Goal: Transaction & Acquisition: Obtain resource

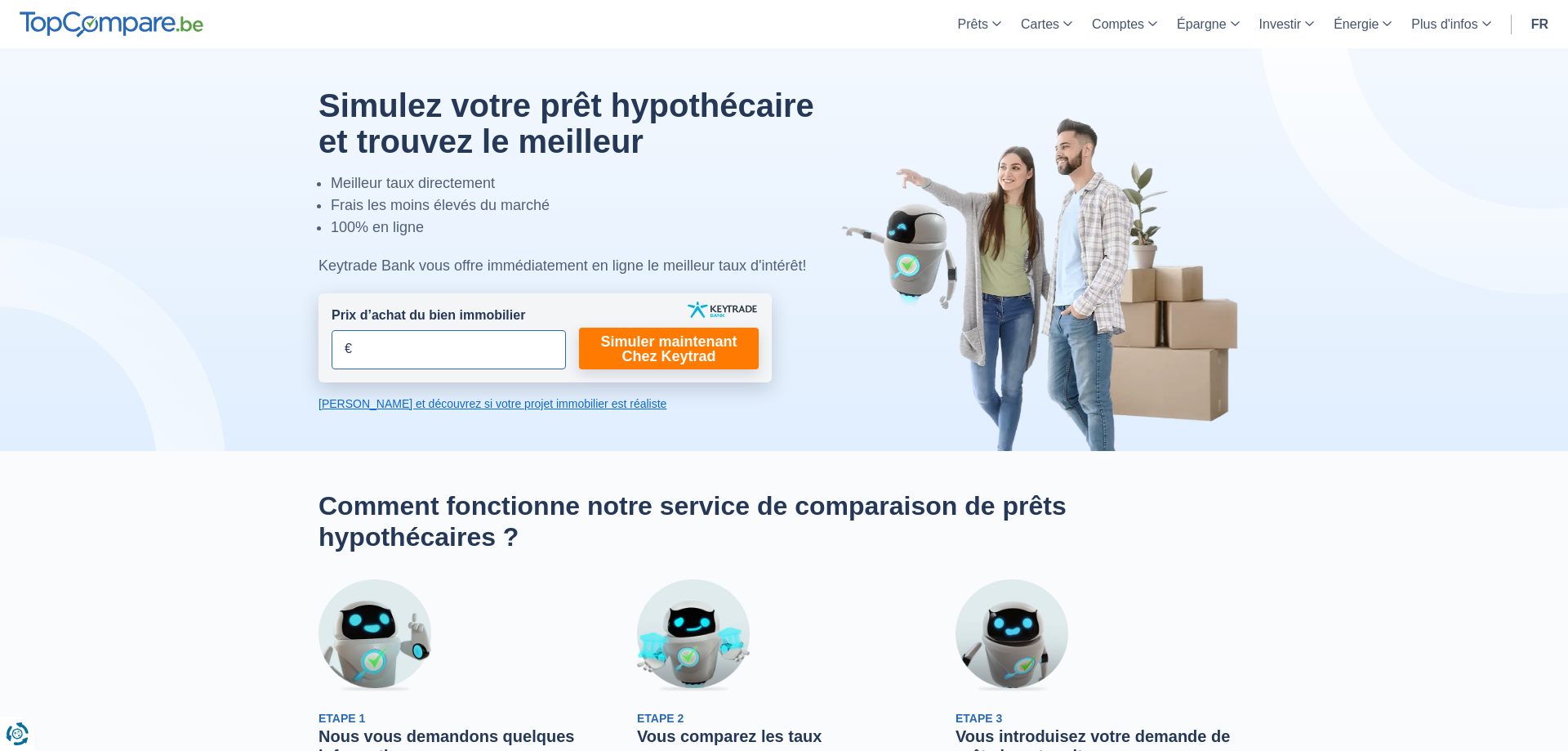
click at [547, 353] on input "Prix d’achat du bien immobilier" at bounding box center [449, 350] width 235 height 39
type input "240.000"
click at [706, 364] on link "Simuler maintenant Chez Keytrad" at bounding box center [668, 348] width 180 height 42
click at [687, 344] on link "Simuler maintenant Chez Keytrad" at bounding box center [668, 348] width 180 height 42
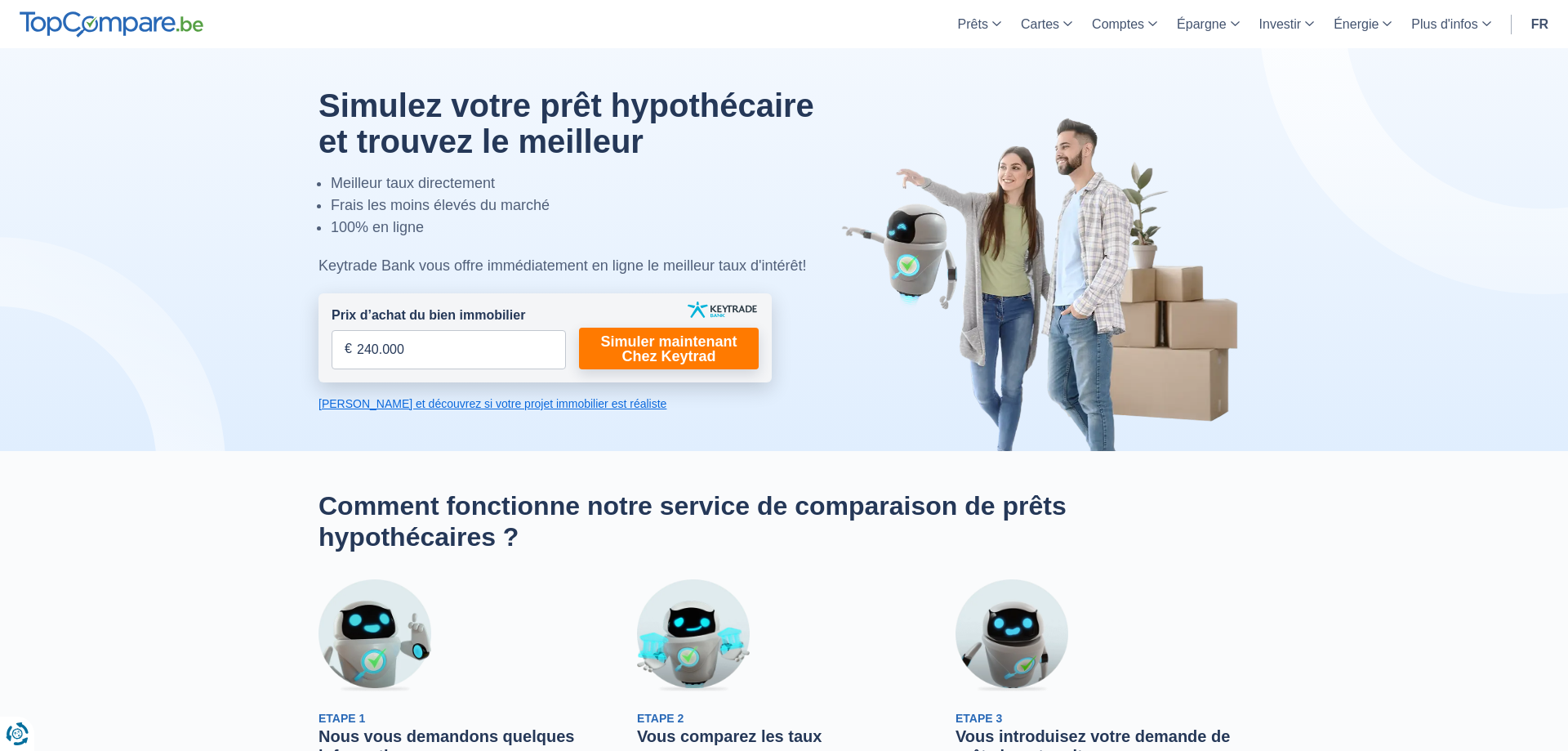
click at [538, 406] on link "Calculez et découvrez si votre projet immobilier est réaliste" at bounding box center [545, 403] width 453 height 16
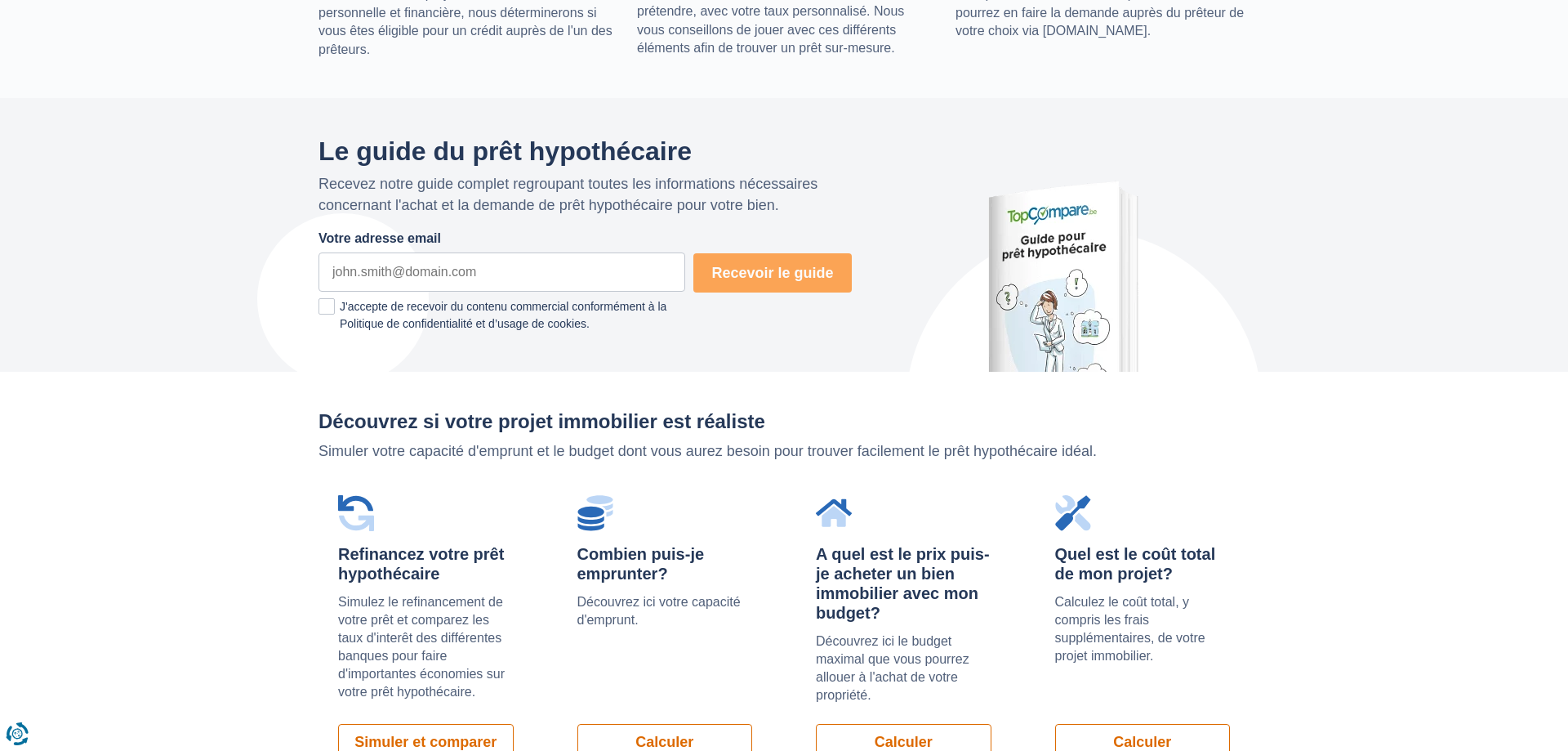
scroll to position [1159, 0]
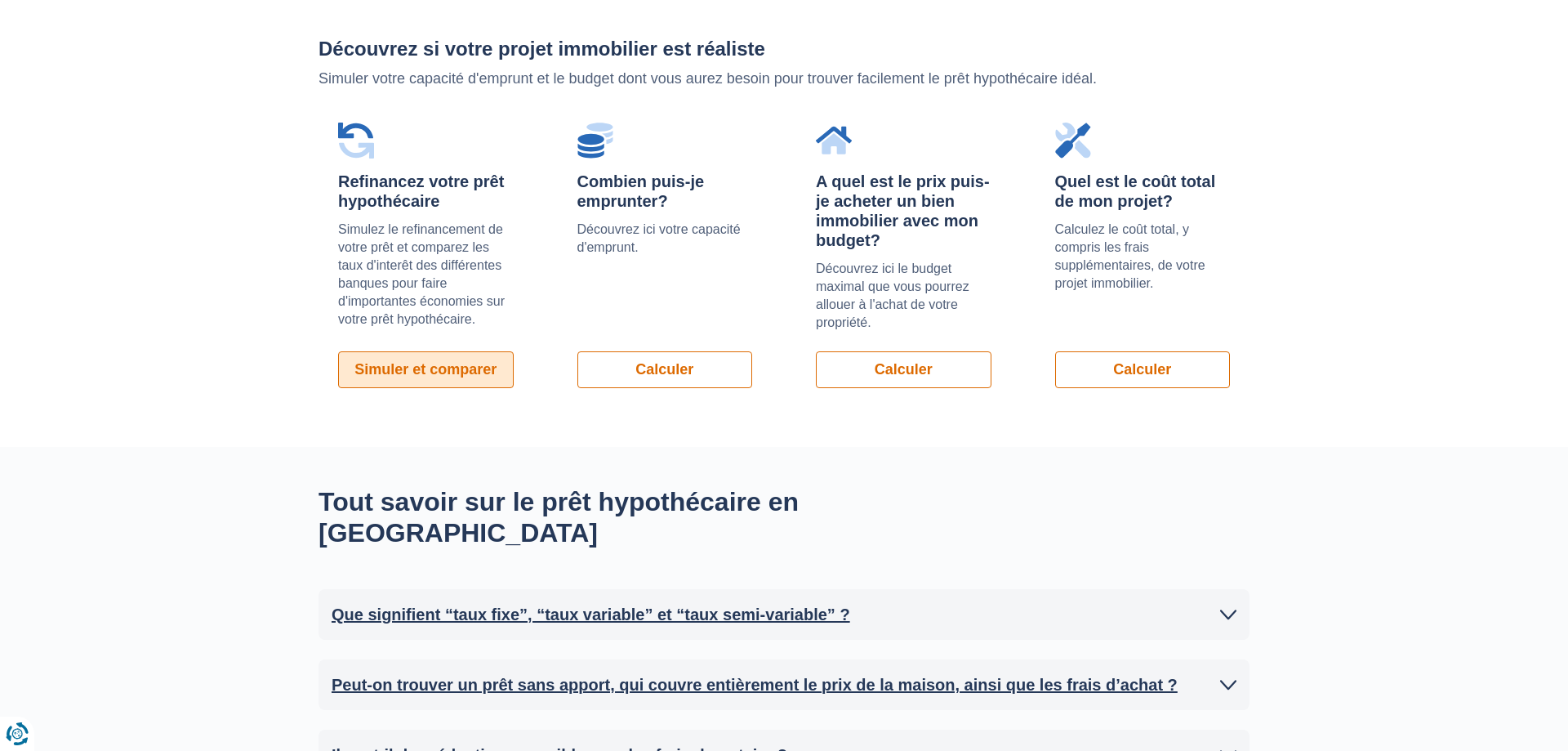
click at [509, 383] on link "Simuler et comparer" at bounding box center [426, 370] width 175 height 37
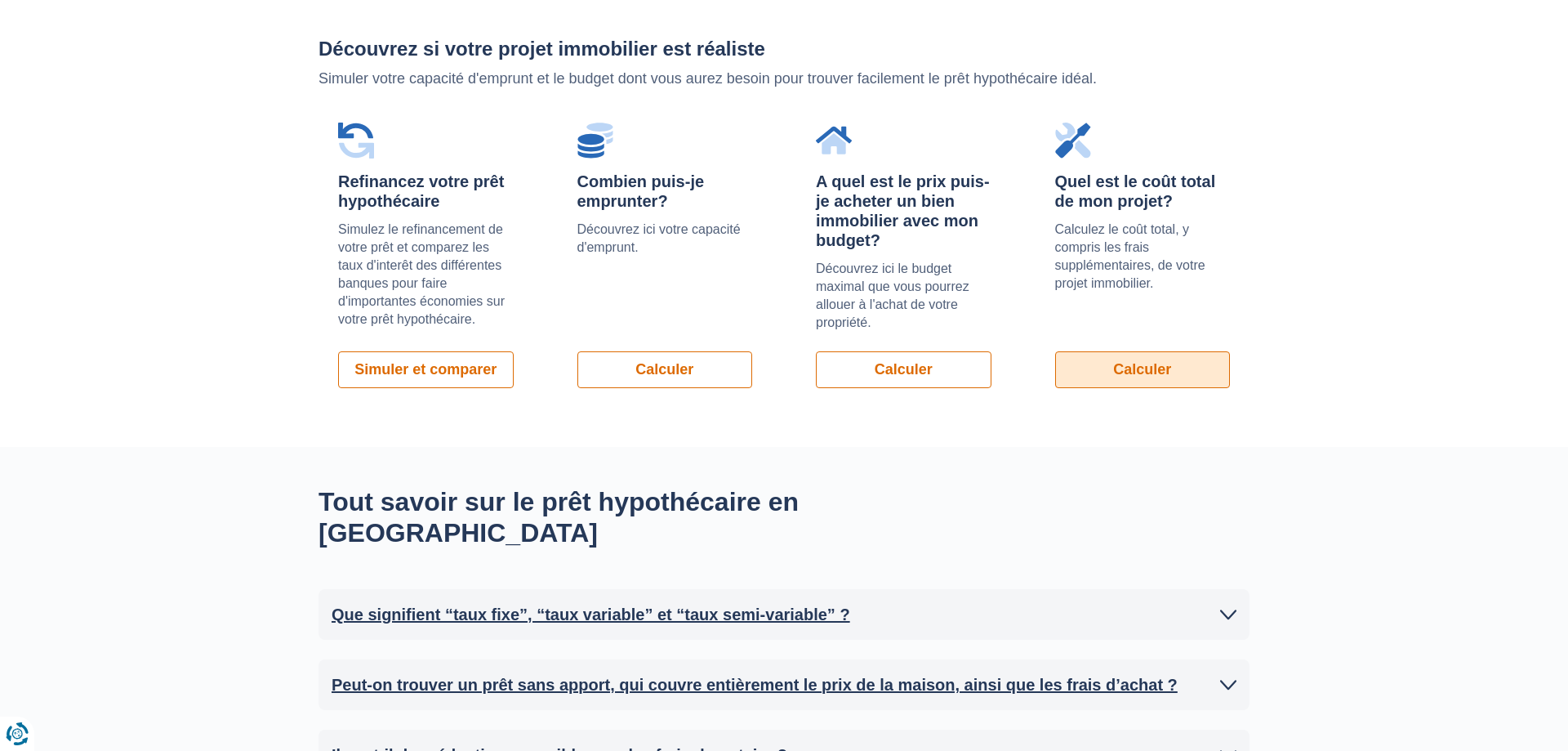
click at [1081, 371] on link "Calculer" at bounding box center [1143, 370] width 175 height 37
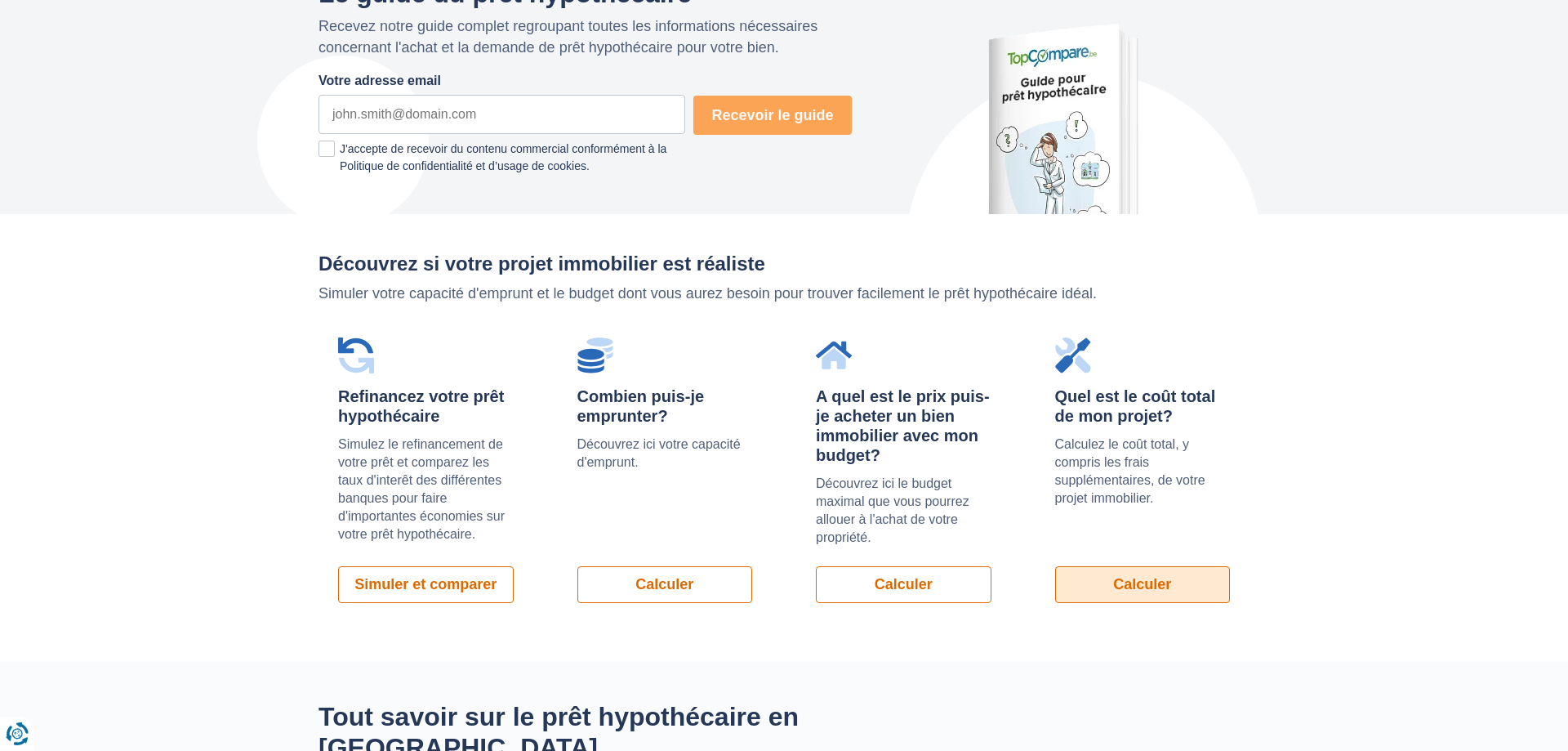
scroll to position [826, 0]
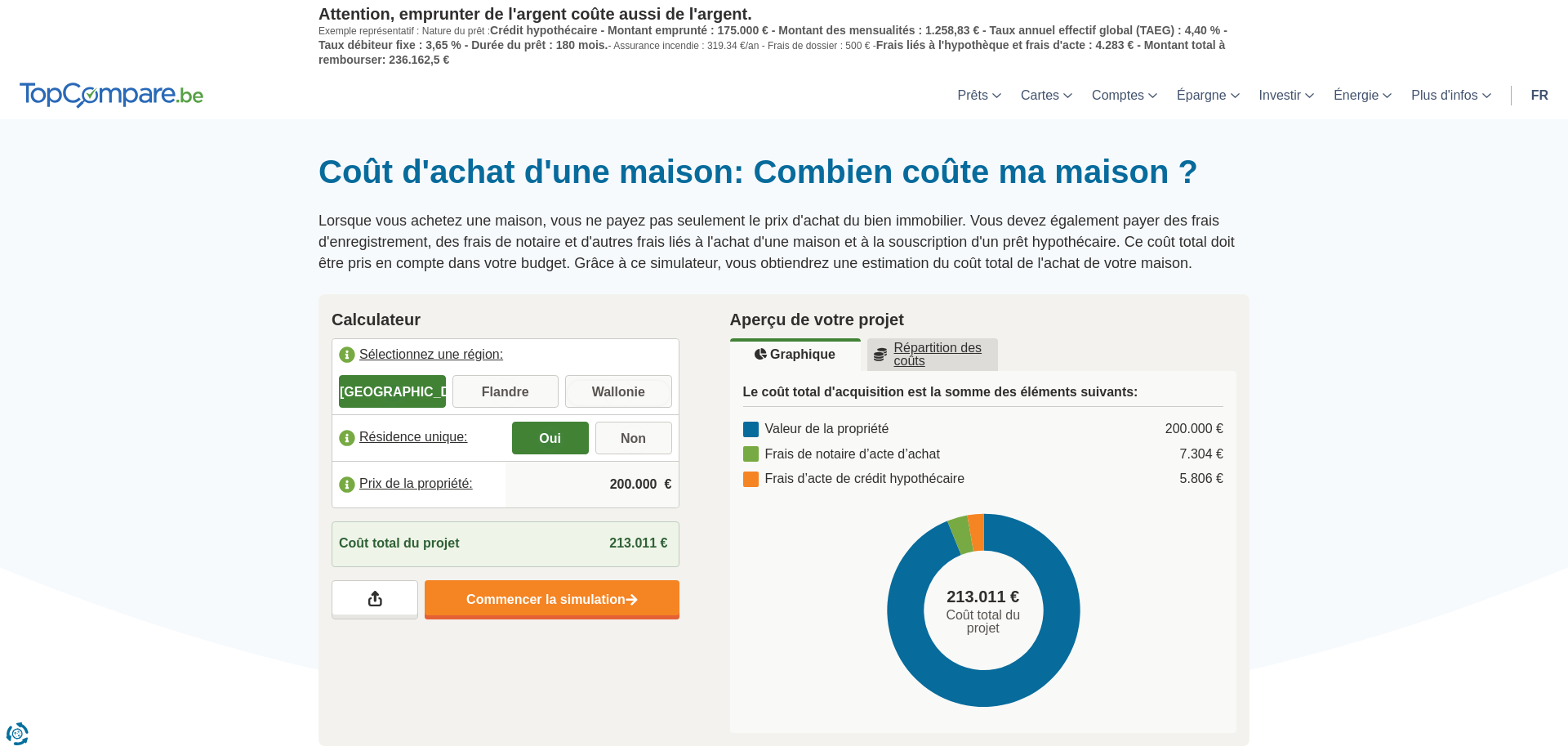
click at [637, 387] on input "Wallonie" at bounding box center [618, 392] width 107 height 29
radio input "true"
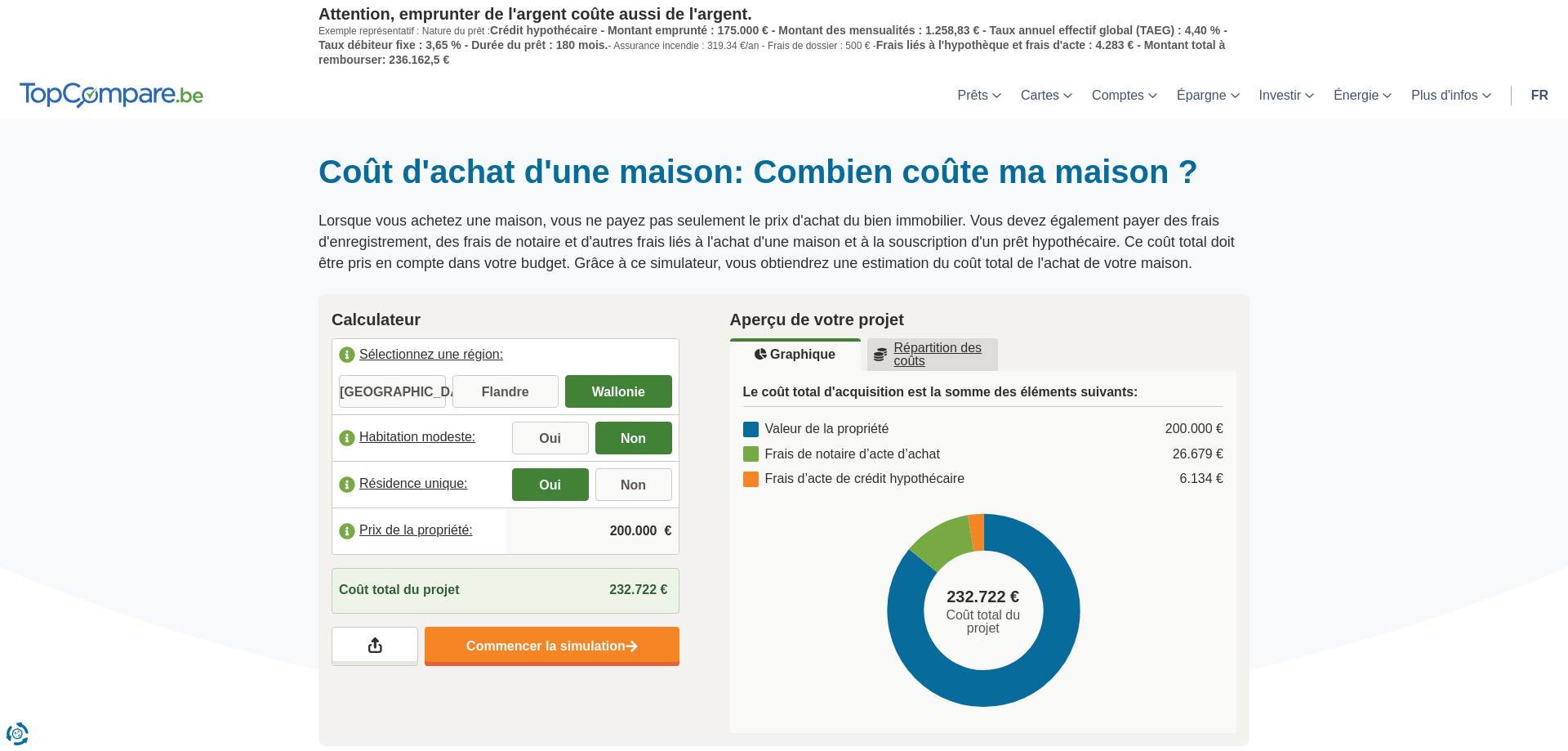
click at [585, 522] on input "200.000" at bounding box center [591, 531] width 160 height 44
click at [626, 523] on input "200.000" at bounding box center [591, 531] width 160 height 44
type input "250.000"
click at [575, 654] on link "Commencer la simulation" at bounding box center [552, 646] width 254 height 39
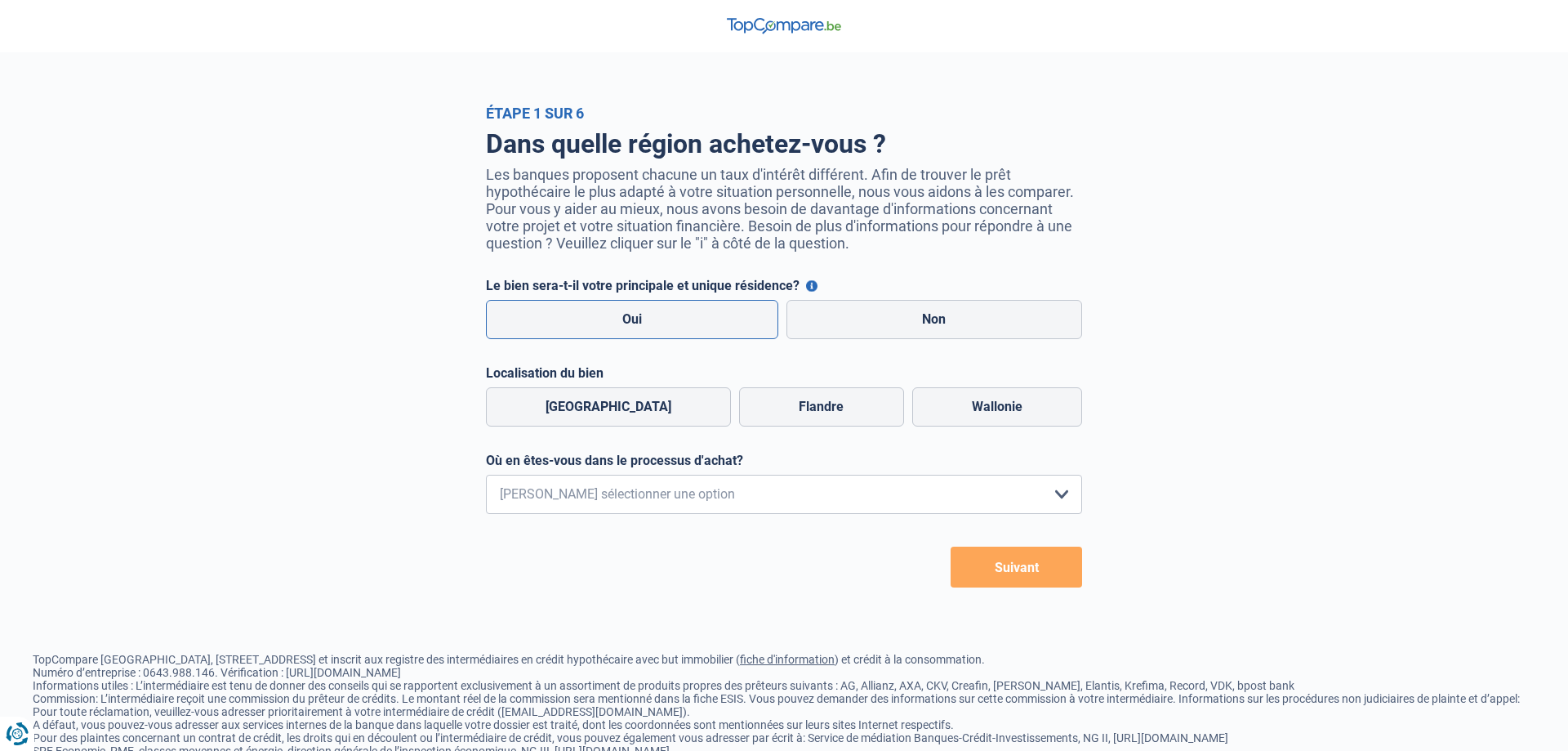
click at [667, 324] on label "Oui" at bounding box center [632, 320] width 292 height 39
click at [667, 324] on input "Oui" at bounding box center [632, 320] width 292 height 39
radio input "true"
click at [977, 423] on label "Wallonie" at bounding box center [997, 406] width 170 height 39
click at [977, 423] on input "Wallonie" at bounding box center [997, 406] width 170 height 39
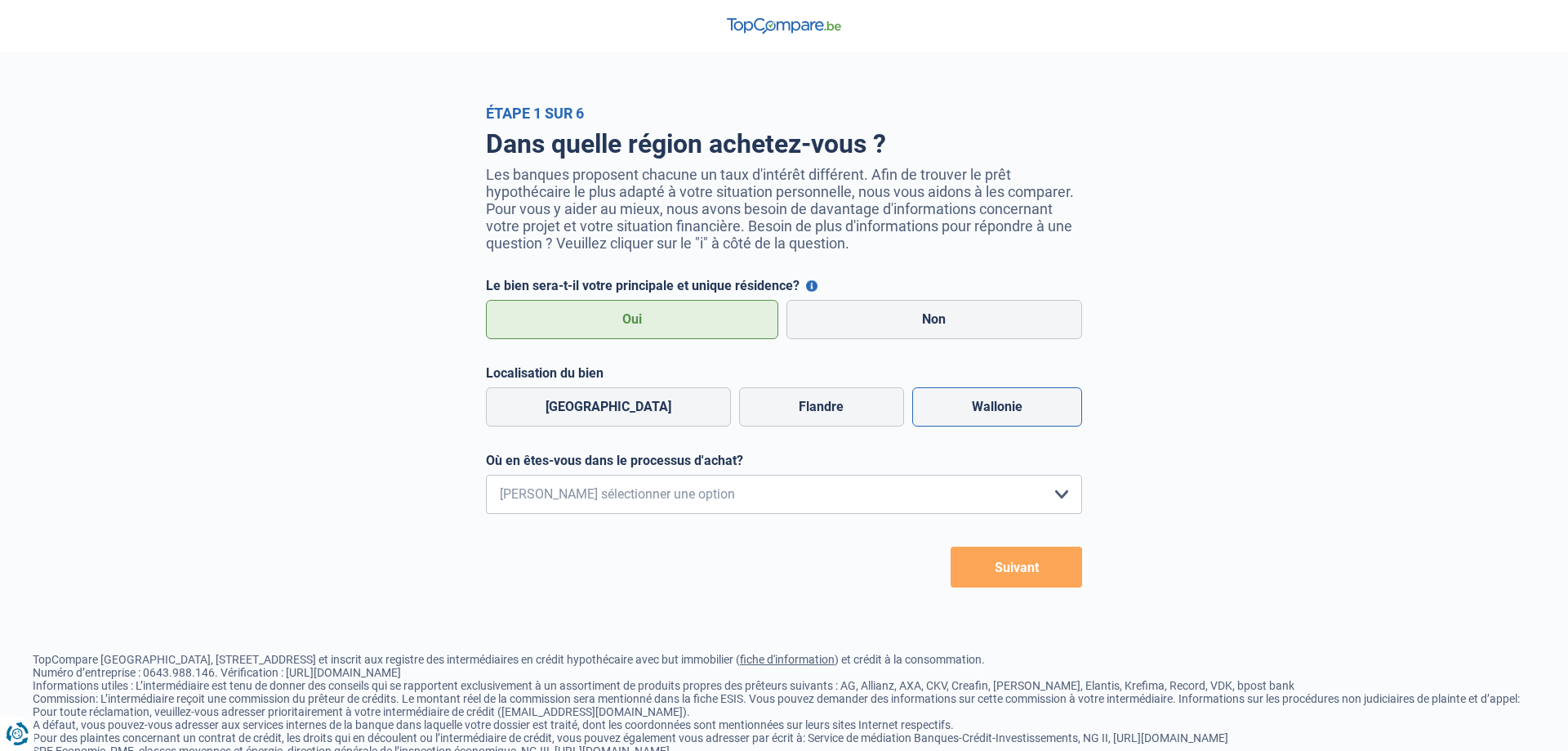
radio input "true"
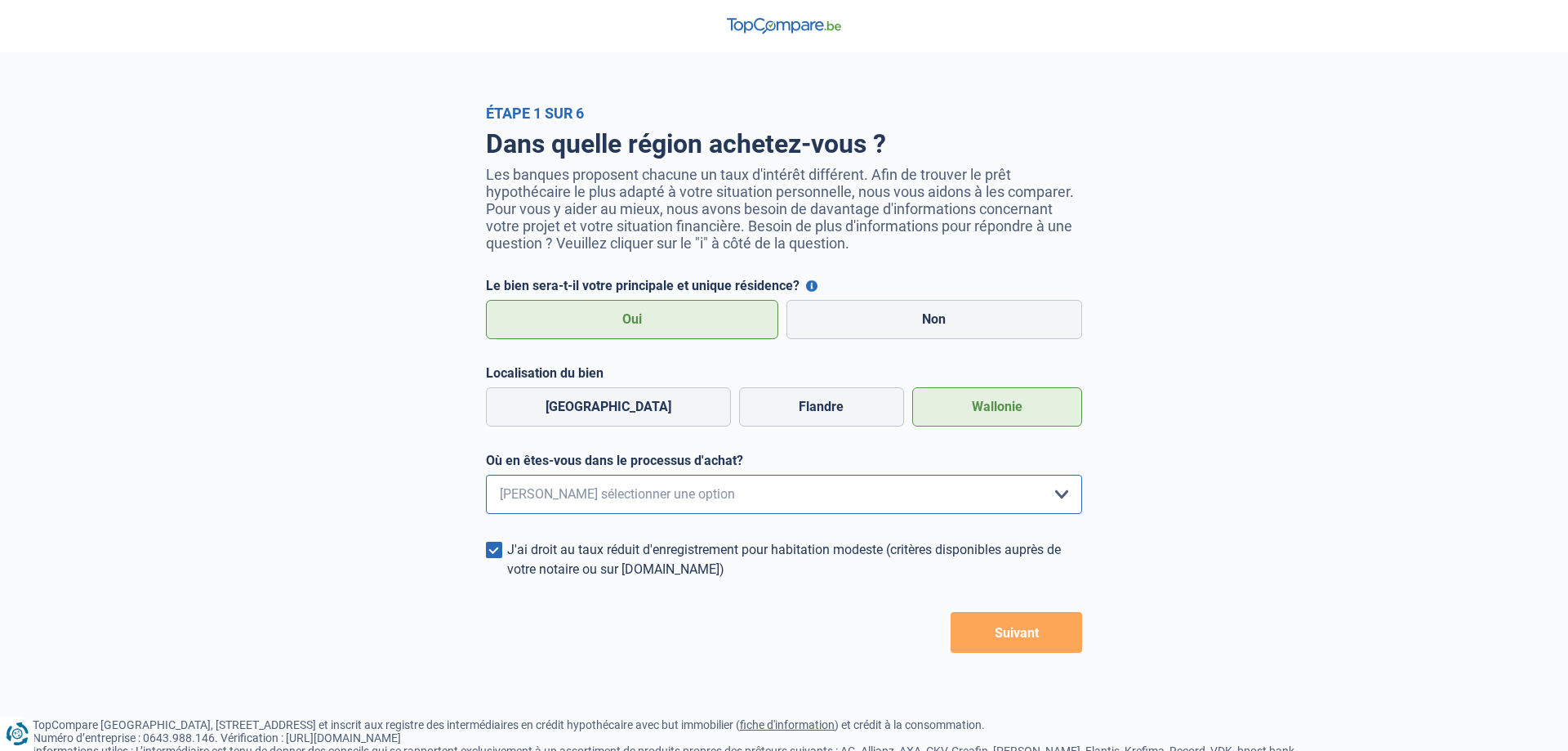
click at [486, 475] on select "Je me renseigne juste car je n'ai pas de projet d'achat concret actuellement Je…" at bounding box center [784, 494] width 596 height 39
select select "1c"
click option "J'ai trouvé un bien et mon offre a été acceptée" at bounding box center [0, 0] width 0 height 0
click at [1002, 650] on button "Suivant" at bounding box center [1016, 632] width 132 height 41
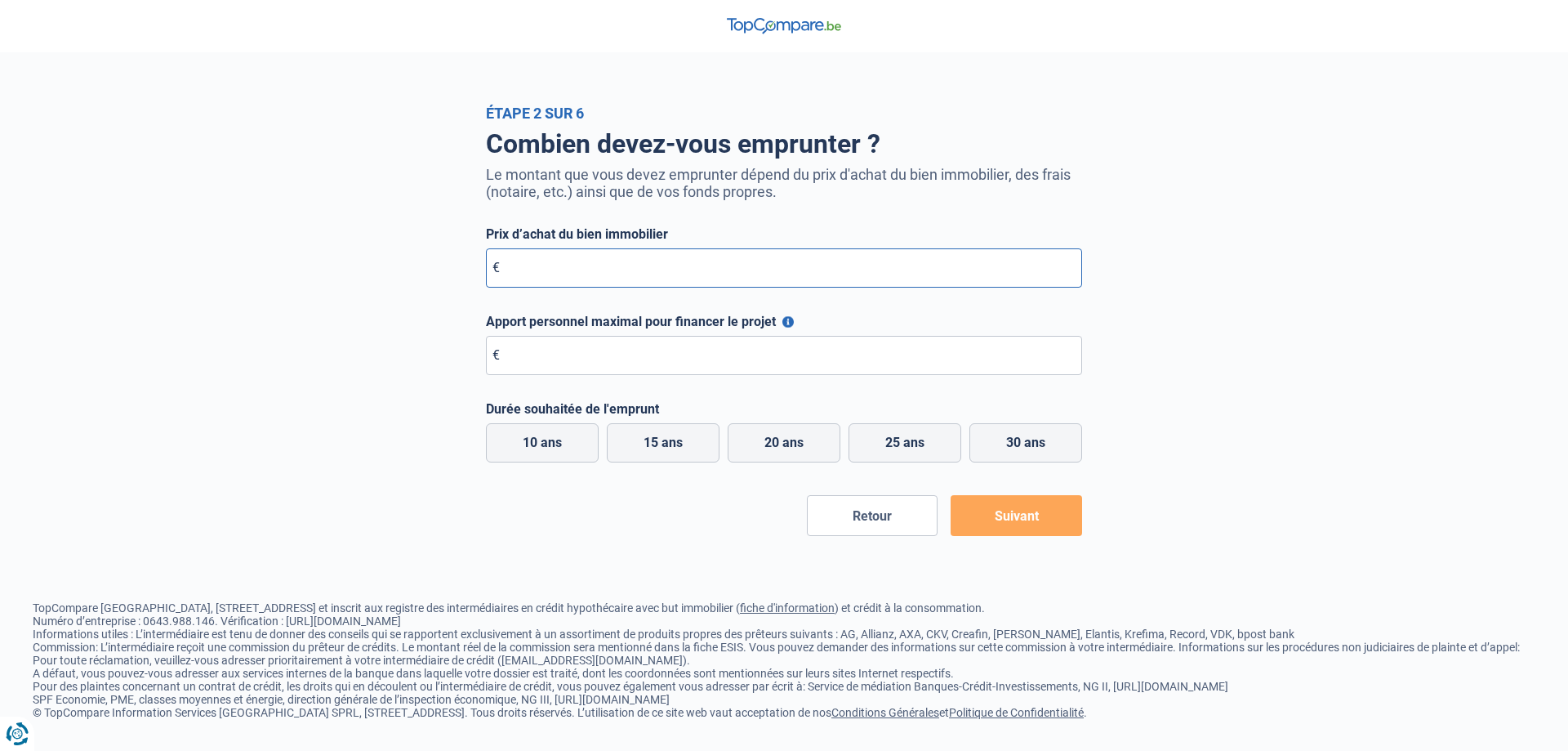
click at [680, 259] on input "Prix d’achat du bien immobilier" at bounding box center [784, 267] width 596 height 39
type input "250.000"
click at [691, 353] on input "Apport personnel maximal pour financer le projet" at bounding box center [784, 355] width 596 height 39
type input "30.000"
drag, startPoint x: 942, startPoint y: 447, endPoint x: 960, endPoint y: 478, distance: 35.8
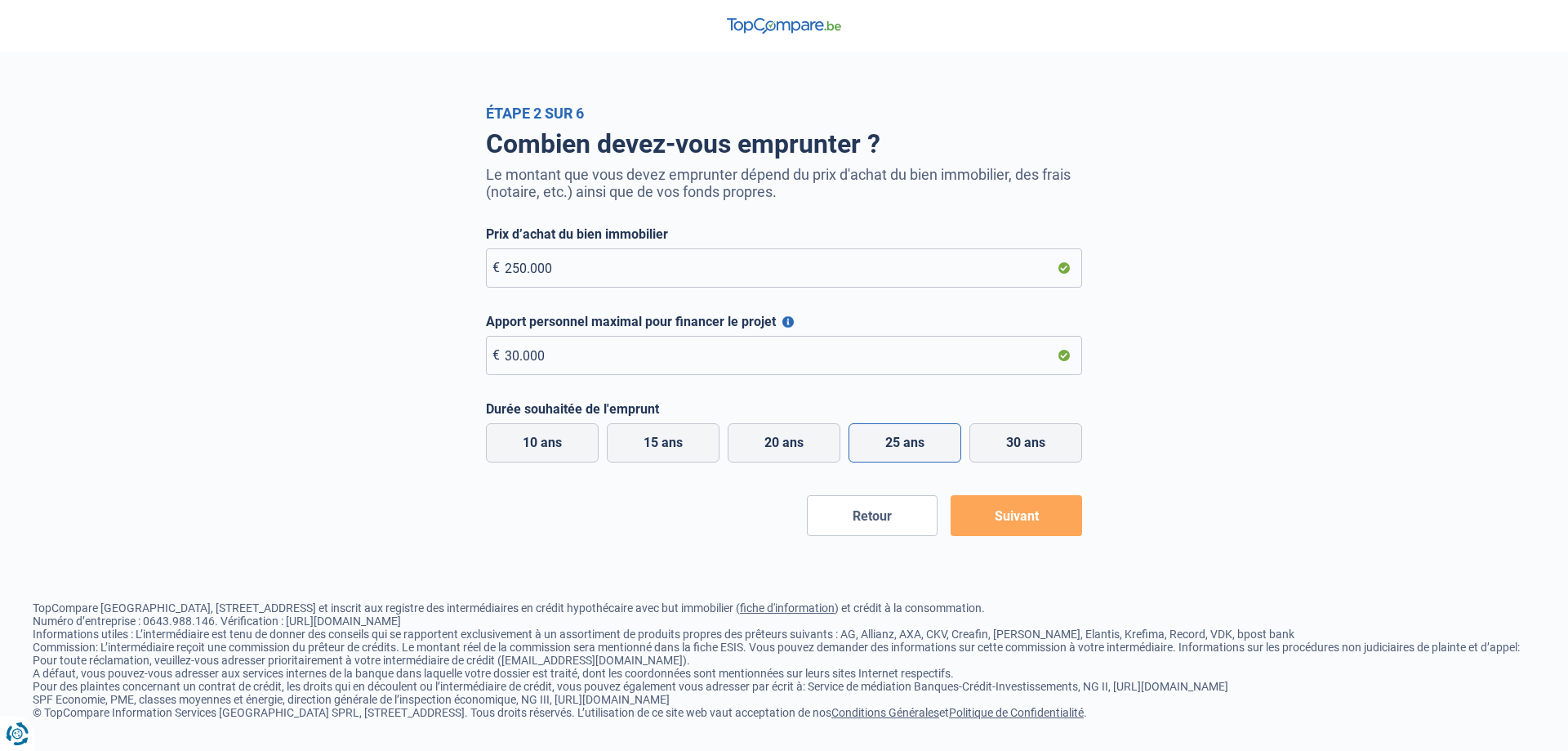
click at [941, 448] on label "25 ans" at bounding box center [904, 443] width 112 height 39
click at [941, 448] on input "25 ans" at bounding box center [904, 443] width 112 height 39
radio input "true"
click at [1002, 530] on button "Suivant" at bounding box center [1016, 515] width 132 height 41
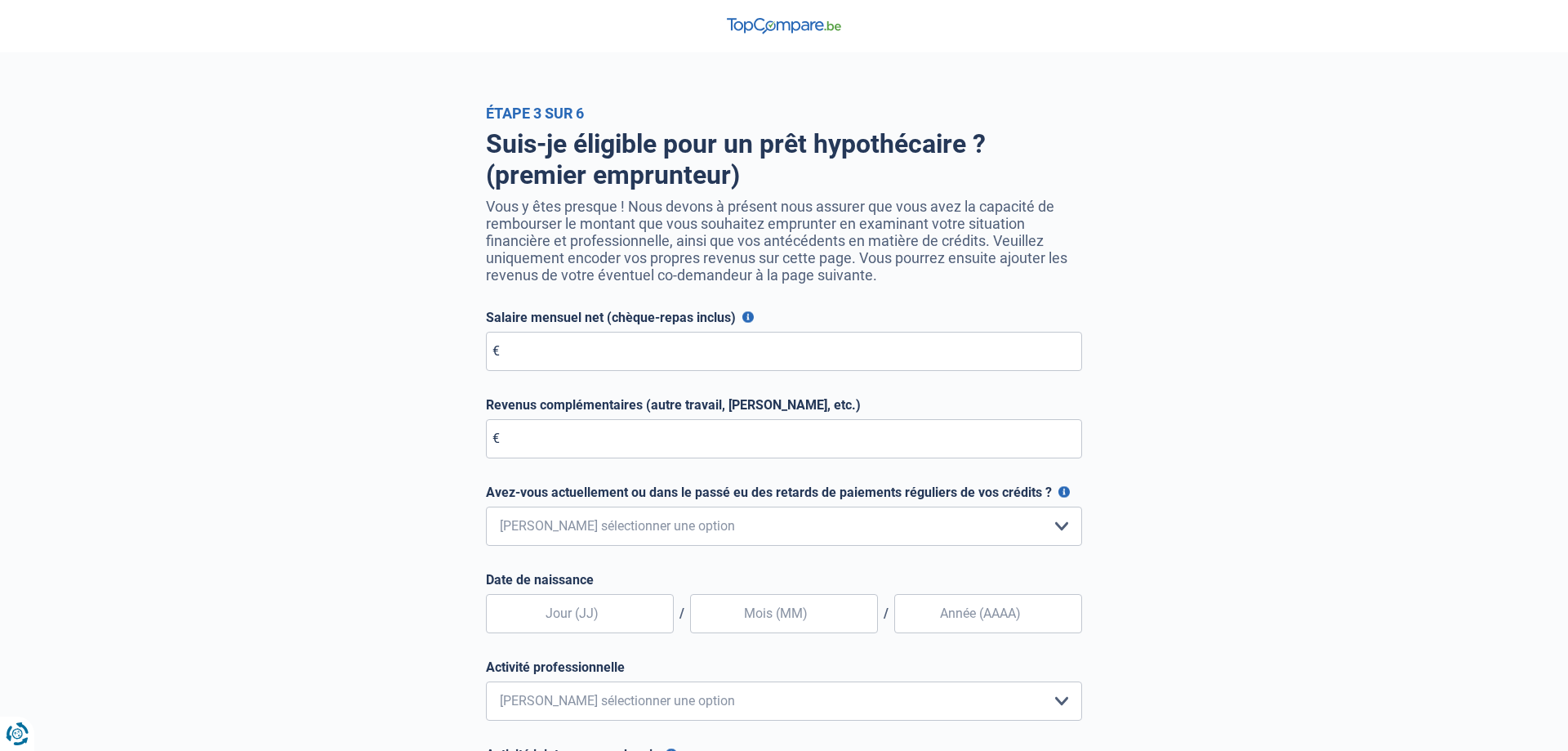
scroll to position [166, 0]
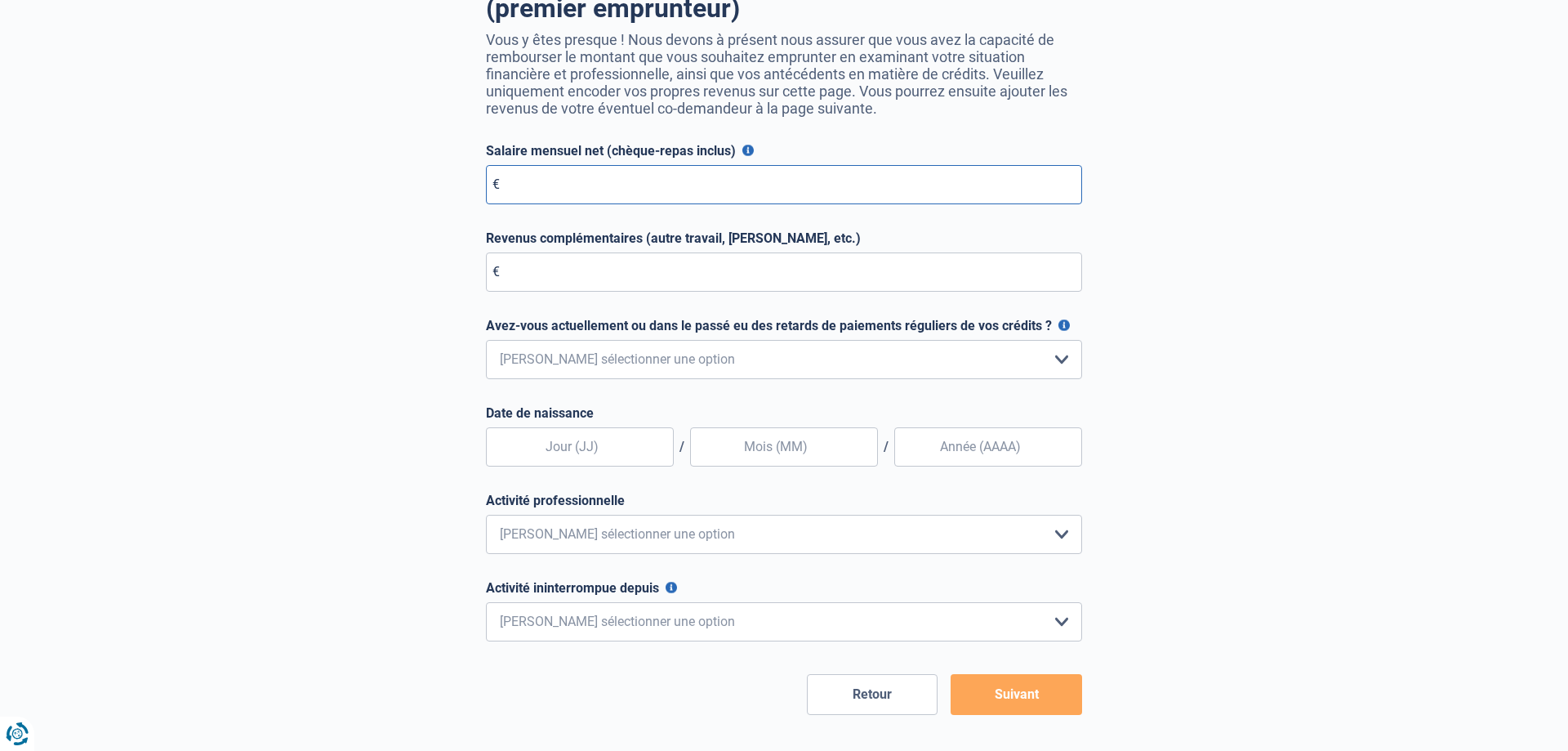
click at [825, 172] on input "Salaire mensuel net (chèque-repas inclus)" at bounding box center [784, 184] width 596 height 39
type input "3"
type input "2.500"
click at [486, 340] on select "Non, jamais Oui mais j'ai tout remboursé il y a moins d'un an Oui mais cela fai…" at bounding box center [784, 360] width 596 height 39
select select "0"
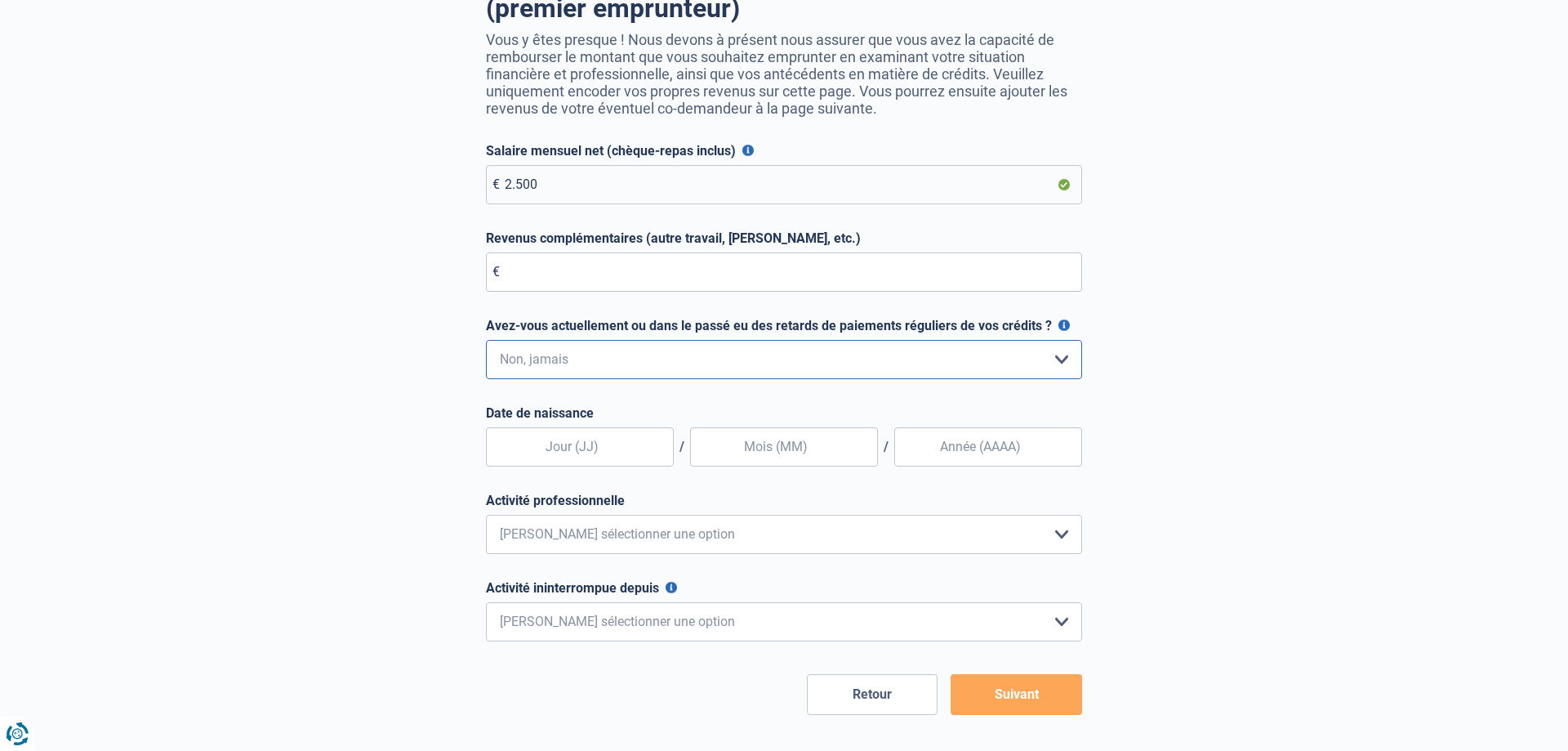
click option "Non, jamais" at bounding box center [0, 0] width 0 height 0
click at [585, 455] on input "text" at bounding box center [580, 446] width 188 height 39
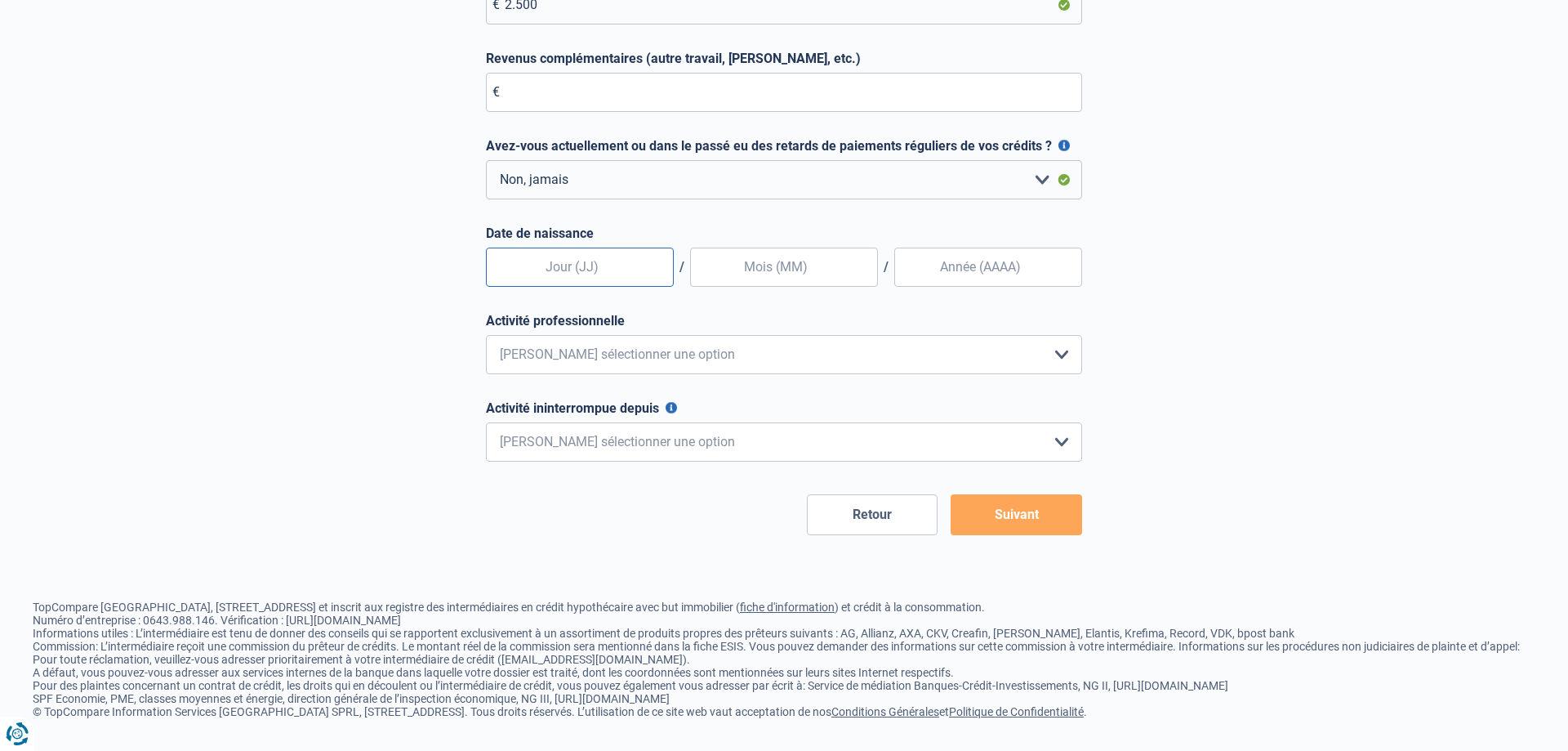
scroll to position [192, 0]
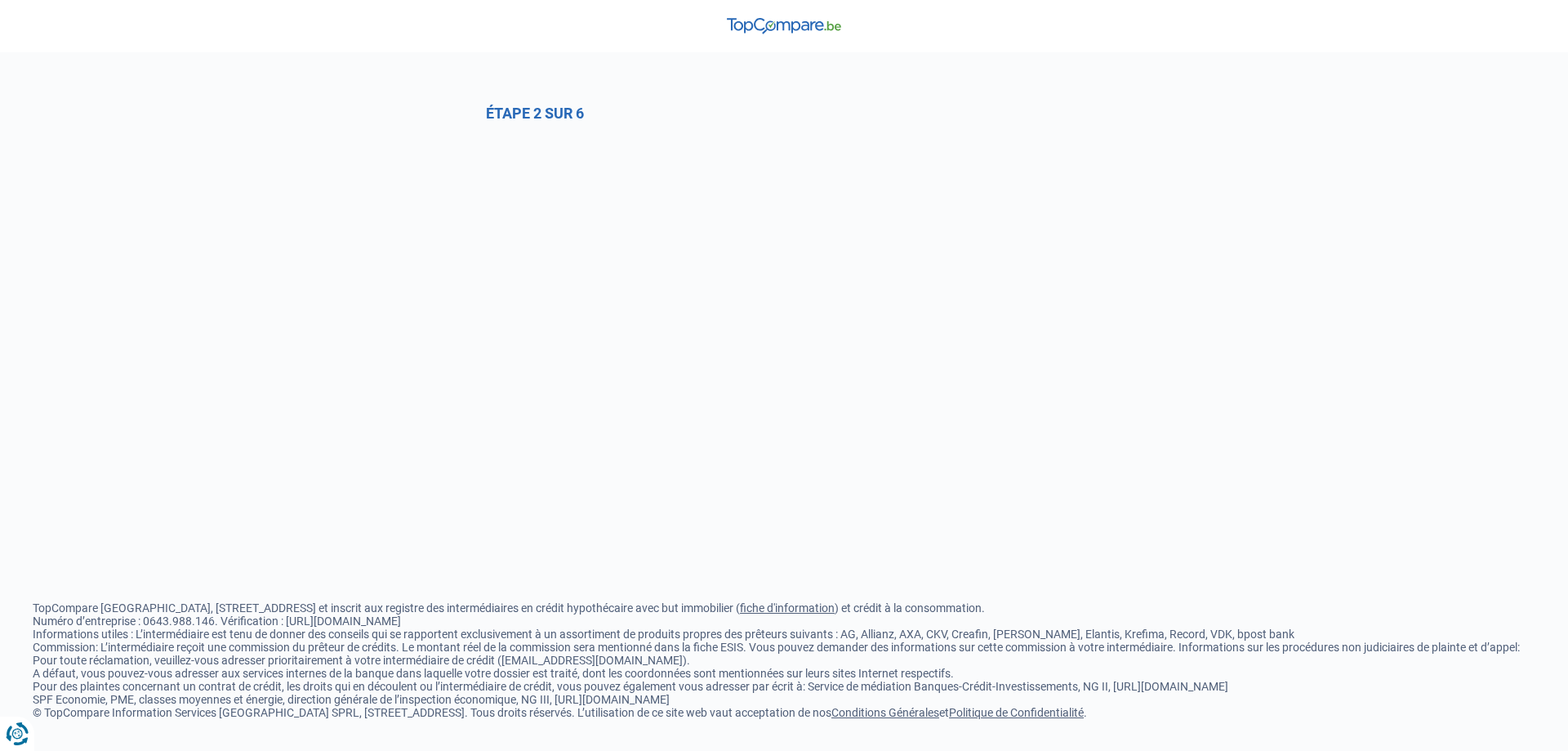
select select "1c"
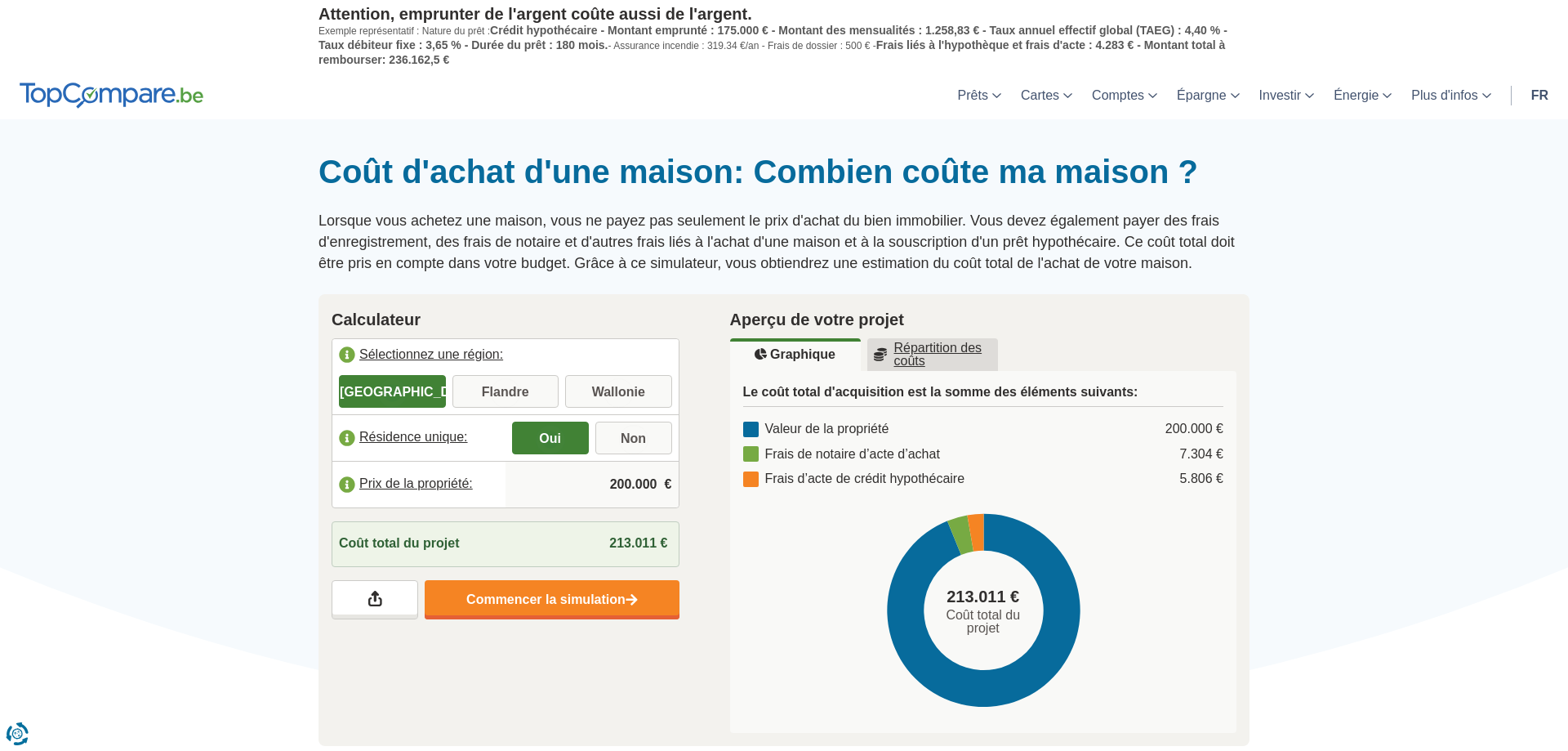
click at [618, 478] on input "200.000" at bounding box center [591, 484] width 160 height 44
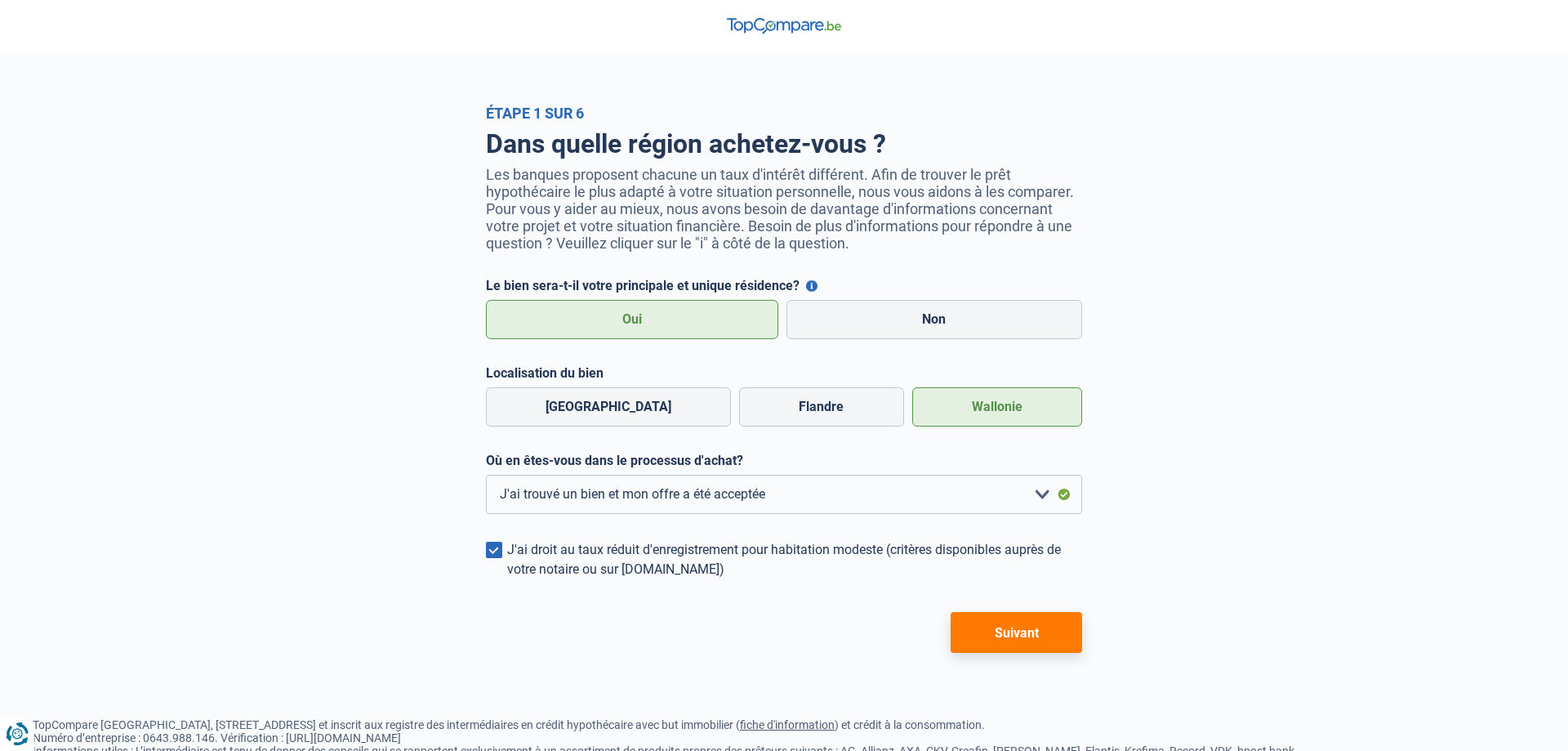
select select "1c"
